Goal: Task Accomplishment & Management: Use online tool/utility

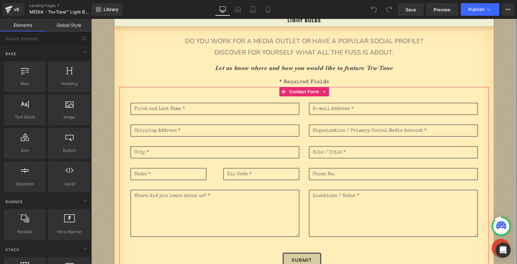
scroll to position [67, 0]
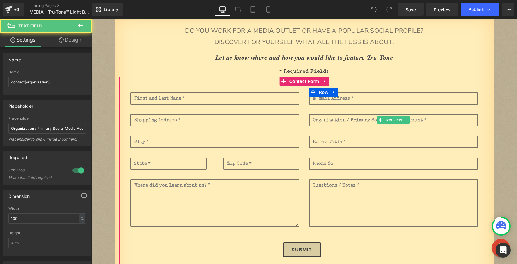
click at [359, 121] on input "text" at bounding box center [393, 120] width 169 height 12
drag, startPoint x: 348, startPoint y: 120, endPoint x: 361, endPoint y: 120, distance: 12.6
click at [361, 120] on input "text" at bounding box center [393, 120] width 169 height 12
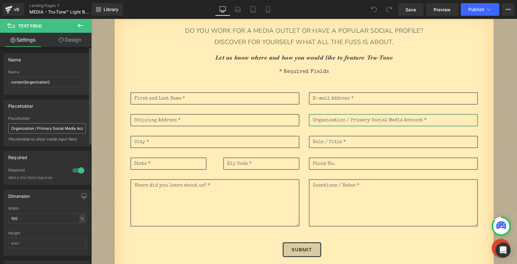
click at [42, 128] on input "Organization / Primary Social Media Account *" at bounding box center [47, 128] width 78 height 10
click at [70, 129] on input "Organization / Social Media Account *" at bounding box center [47, 128] width 78 height 10
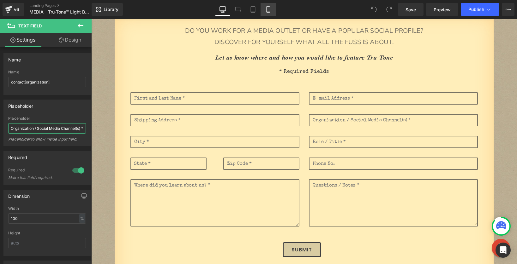
type input "Organization / Social Media Channel(s) *"
click at [270, 10] on icon at bounding box center [267, 10] width 3 height 6
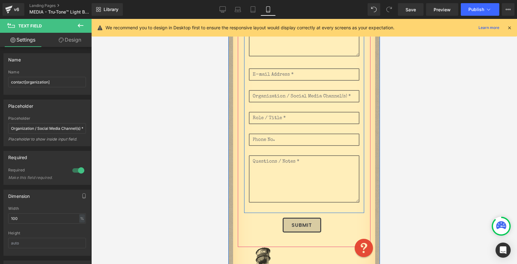
scroll to position [307, 0]
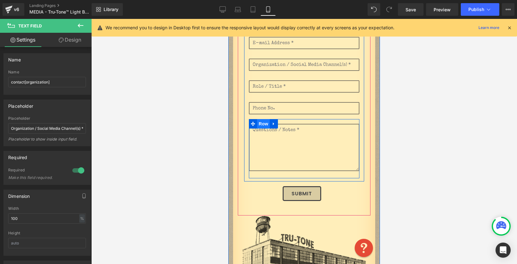
click at [262, 128] on span "Row" at bounding box center [263, 123] width 13 height 9
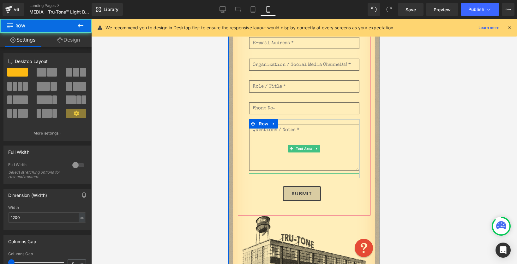
click at [263, 134] on textarea at bounding box center [304, 147] width 110 height 47
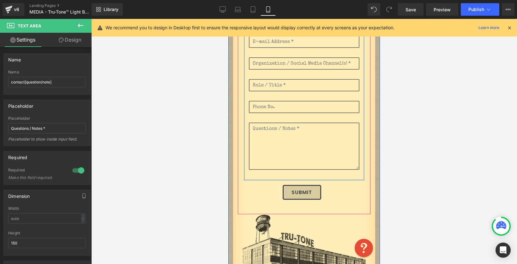
scroll to position [310, 0]
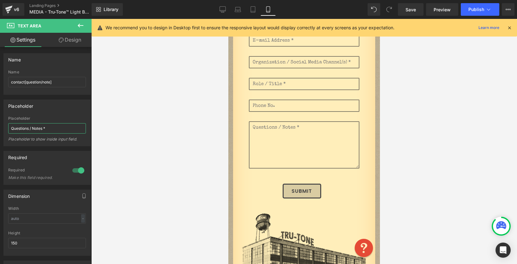
drag, startPoint x: 43, startPoint y: 129, endPoint x: -15, endPoint y: 121, distance: 58.9
click at [0, 121] on html "Row You are previewing how the will restyle your page. You can not edit Element…" at bounding box center [258, 132] width 517 height 264
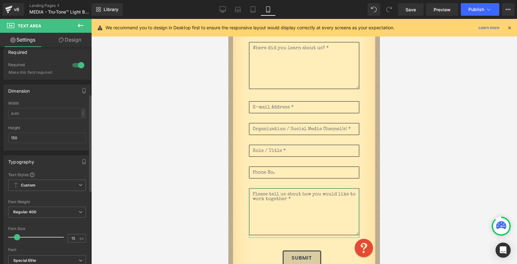
scroll to position [0, 0]
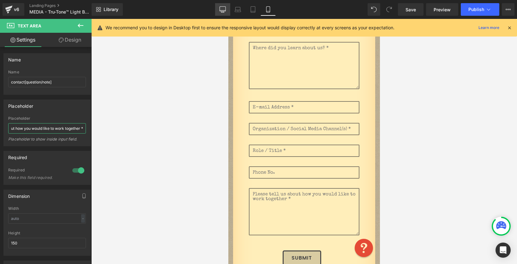
type input "Please tell us about how you would like to work together *"
click at [220, 7] on icon at bounding box center [222, 9] width 6 height 5
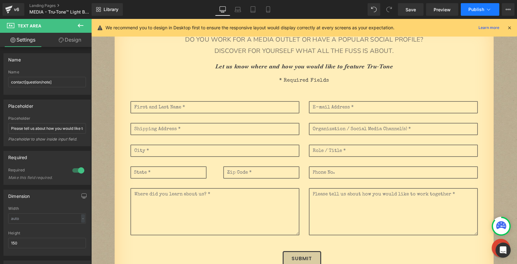
click at [470, 9] on span "Publish" at bounding box center [476, 9] width 16 height 5
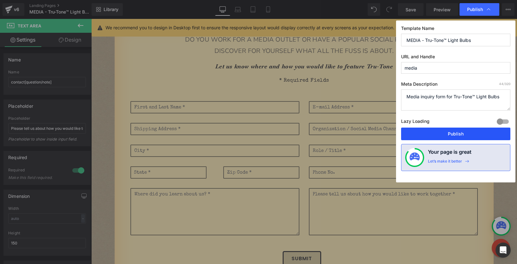
click at [446, 134] on button "Publish" at bounding box center [455, 134] width 109 height 13
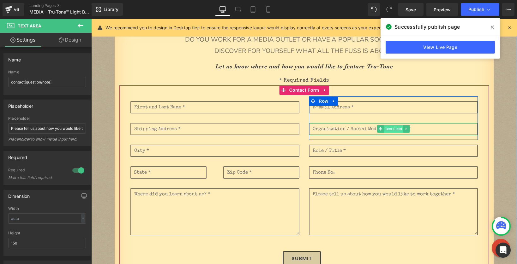
click at [388, 129] on span "Text Field" at bounding box center [393, 129] width 20 height 8
